Goal: Navigation & Orientation: Find specific page/section

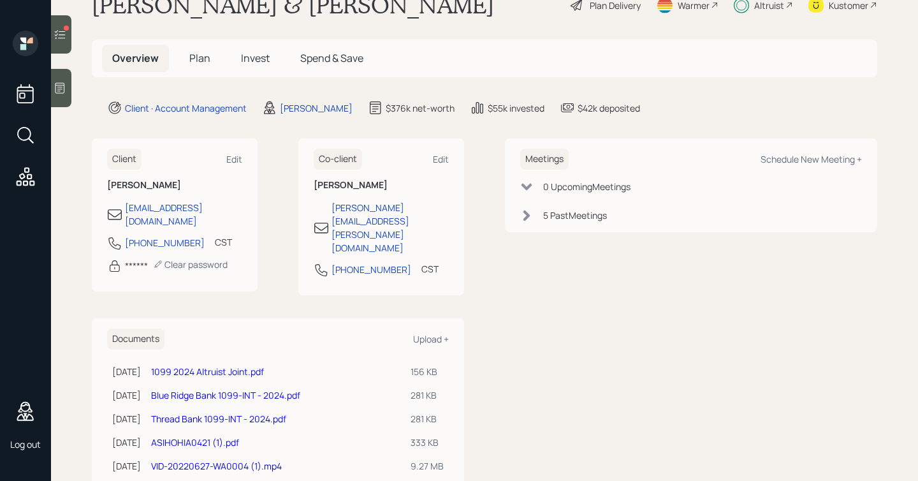
scroll to position [21, 0]
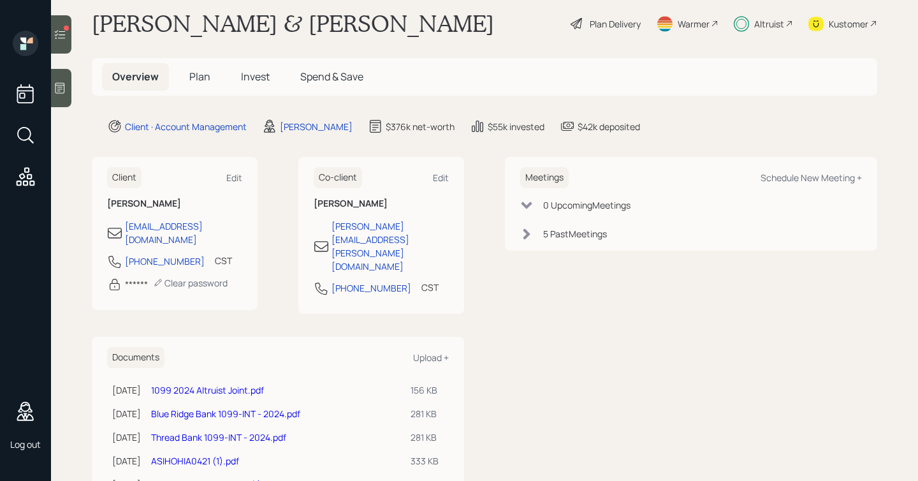
click at [251, 73] on span "Invest" at bounding box center [255, 76] width 29 height 14
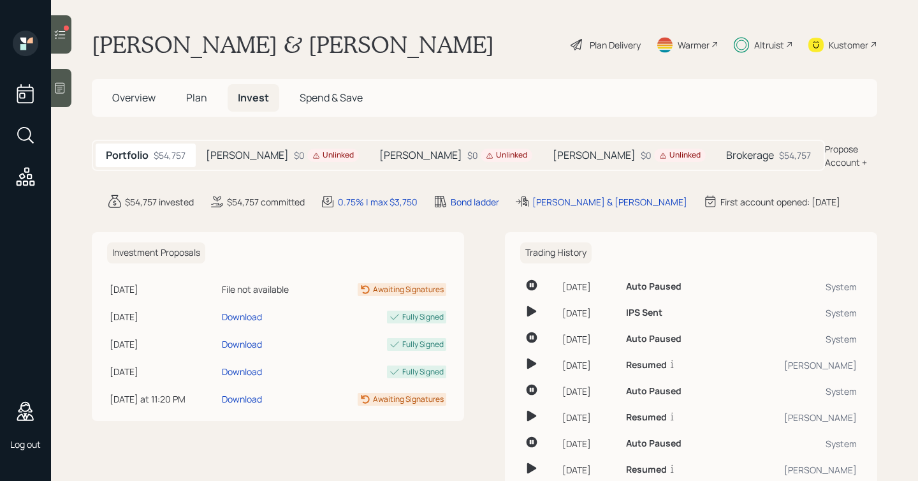
click at [312, 154] on icon at bounding box center [316, 156] width 8 height 8
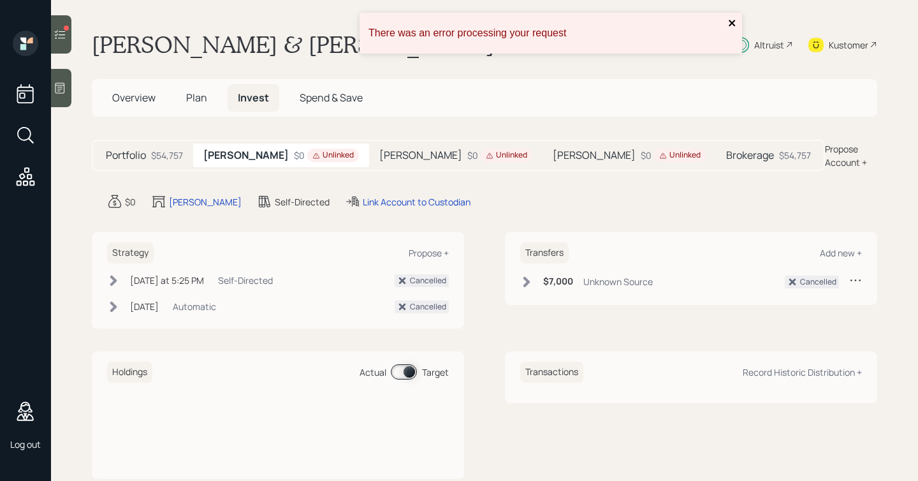
click at [734, 22] on icon "close" at bounding box center [732, 23] width 9 height 10
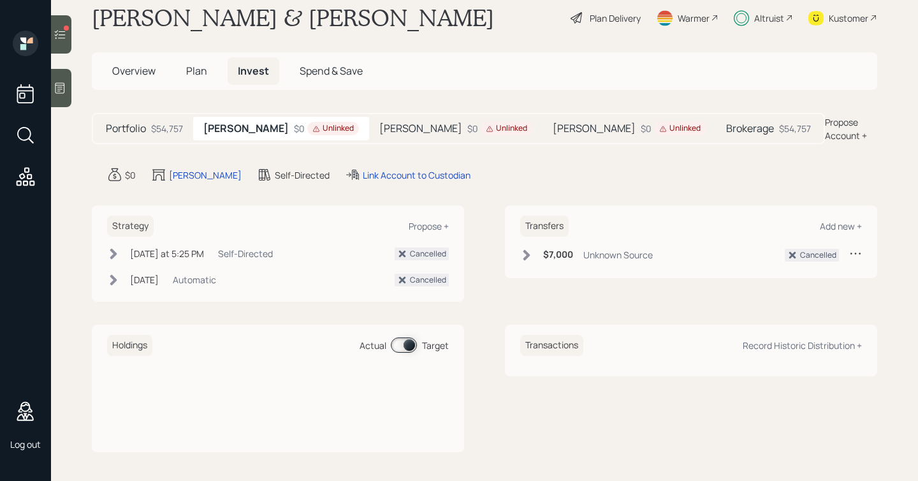
scroll to position [29, 0]
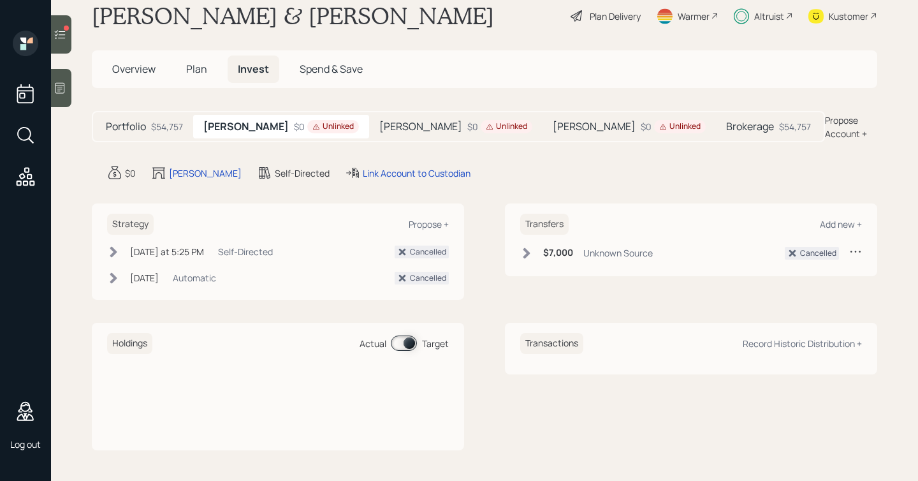
click at [481, 126] on div "Unlinked" at bounding box center [507, 126] width 52 height 13
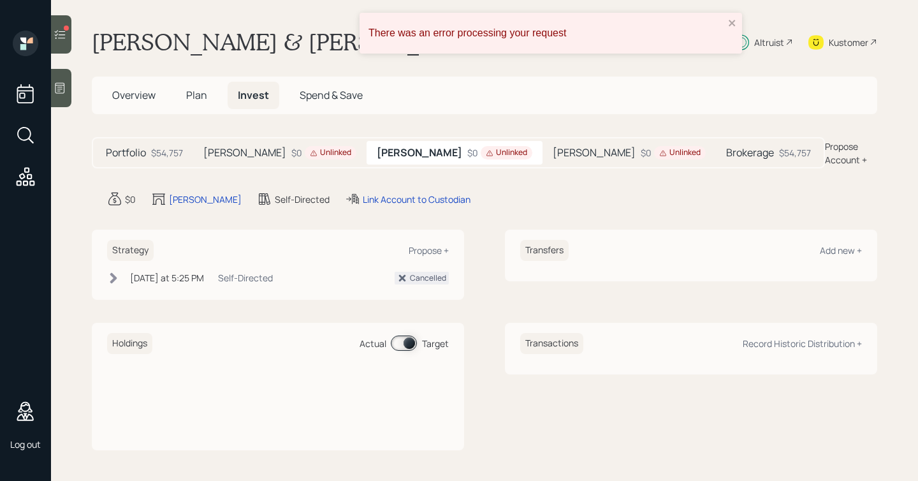
click at [553, 155] on h5 "[PERSON_NAME]" at bounding box center [594, 153] width 83 height 12
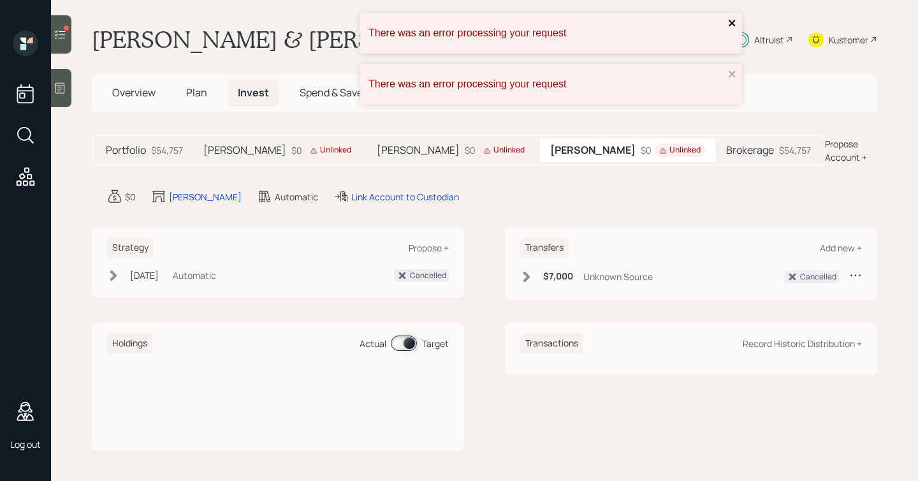
click at [732, 20] on icon "close" at bounding box center [732, 23] width 9 height 10
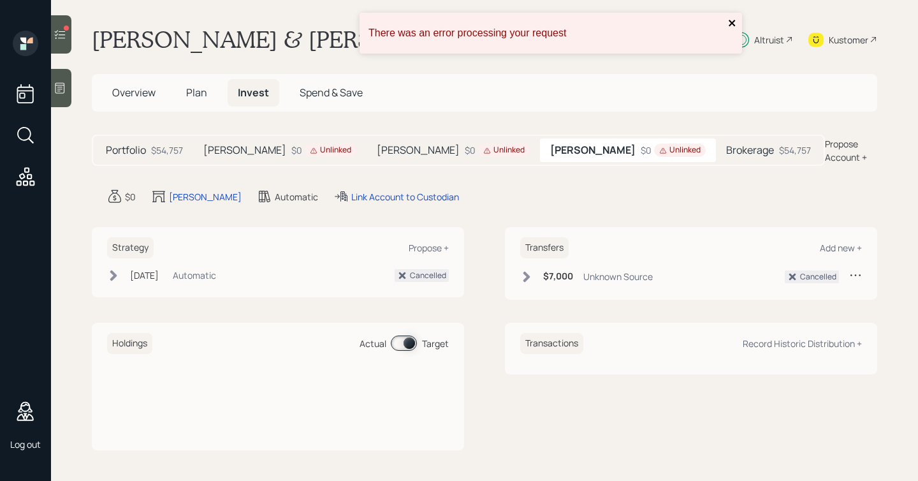
click at [736, 20] on icon "close" at bounding box center [732, 23] width 9 height 10
